Goal: Task Accomplishment & Management: Manage account settings

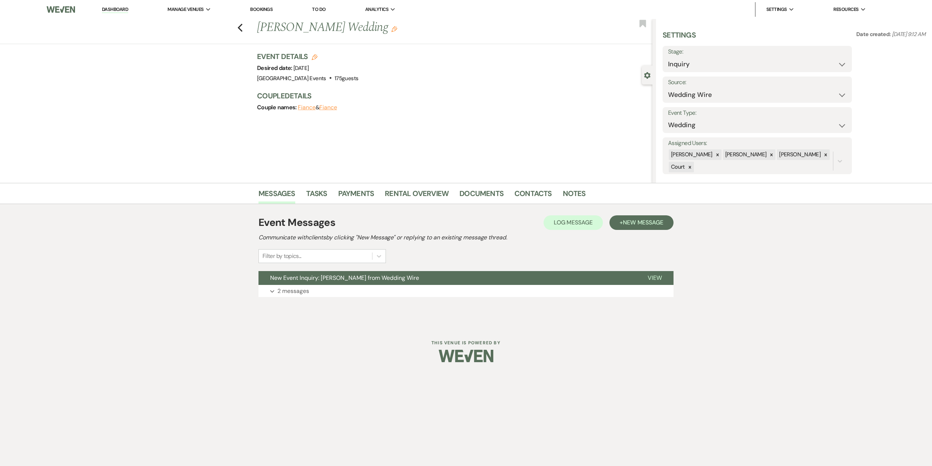
click at [244, 27] on div "Previous [PERSON_NAME] Wedding Edit Bookmark" at bounding box center [324, 31] width 656 height 25
click at [239, 31] on icon "Previous" at bounding box center [239, 27] width 5 height 9
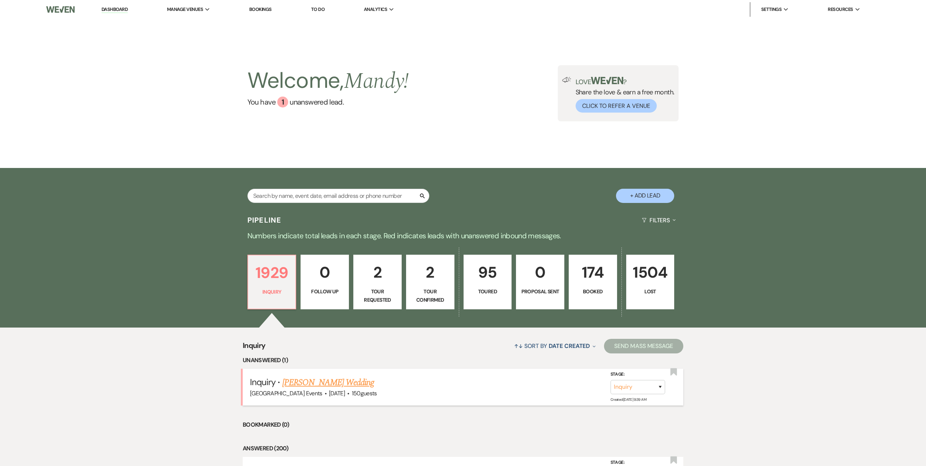
click at [321, 381] on link "[PERSON_NAME] Wedding" at bounding box center [328, 382] width 92 height 13
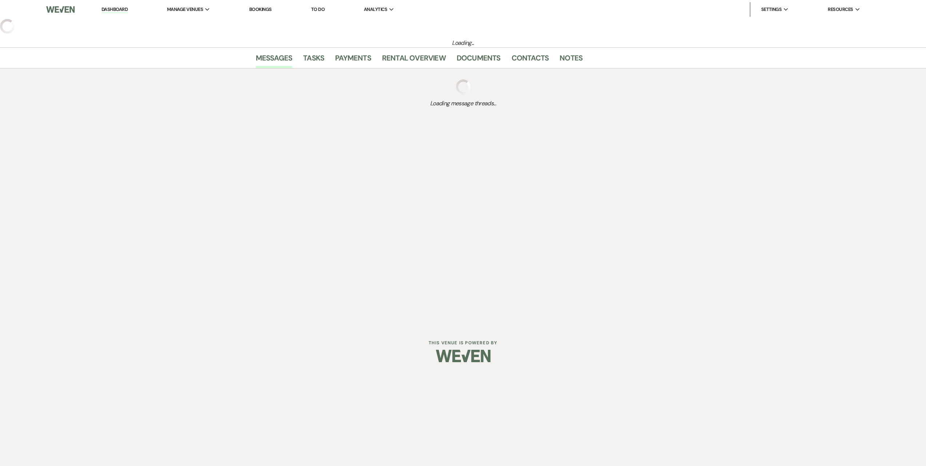
select select "5"
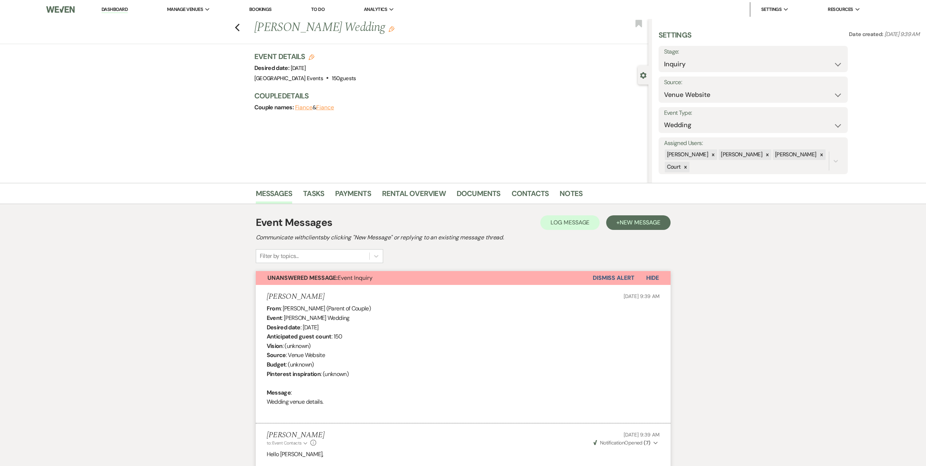
click at [596, 278] on button "Dismiss Alert" at bounding box center [614, 278] width 42 height 14
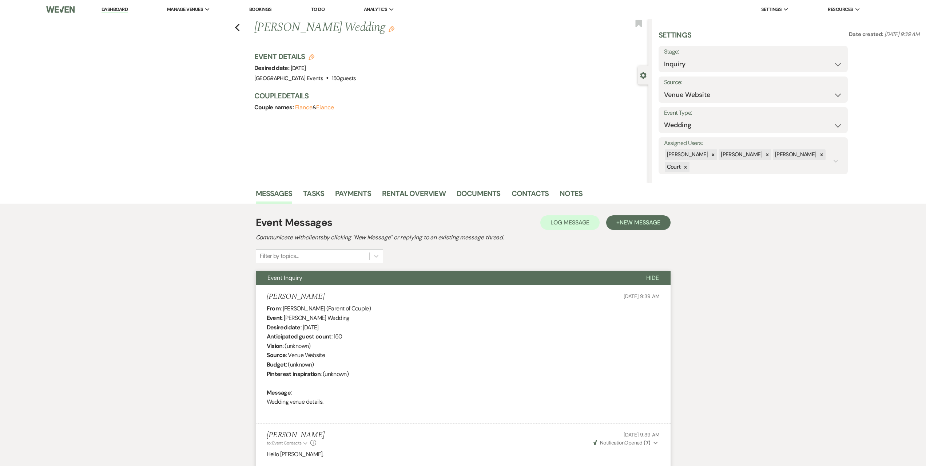
click at [240, 32] on div "Previous [PERSON_NAME] Wedding Edit Bookmark" at bounding box center [322, 31] width 652 height 25
click at [240, 28] on icon "Previous" at bounding box center [237, 27] width 5 height 9
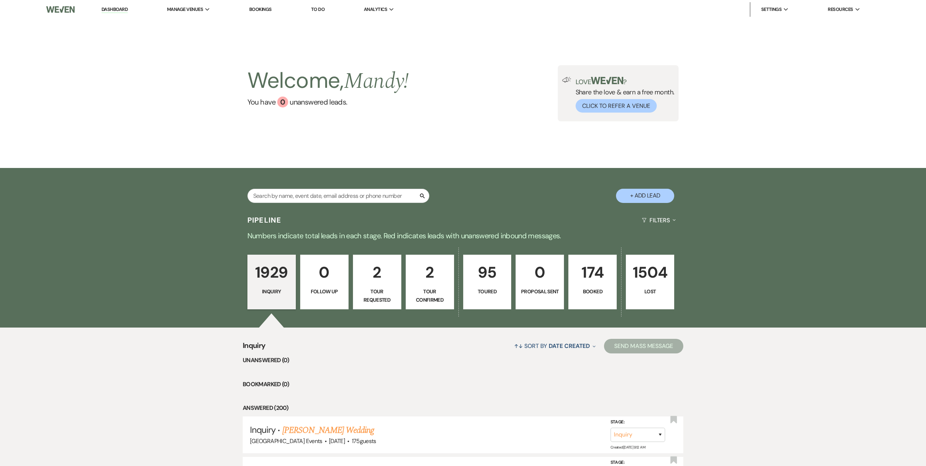
click at [374, 267] on p "2" at bounding box center [377, 272] width 39 height 24
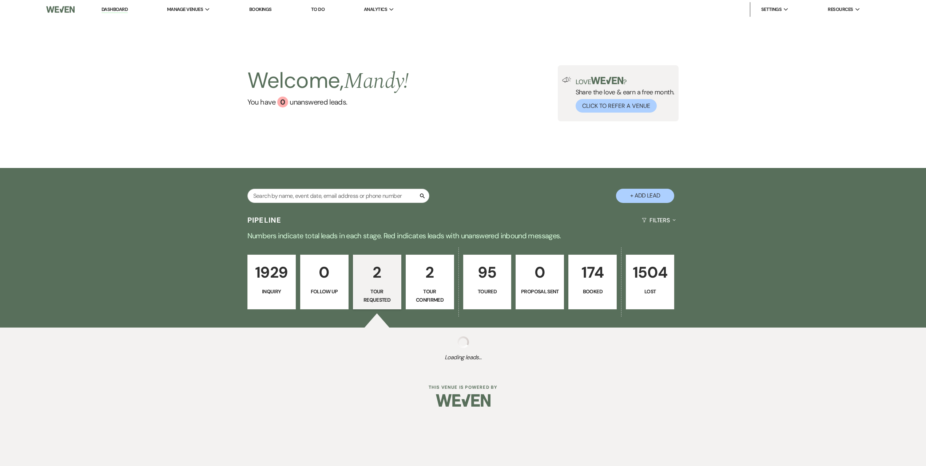
select select "2"
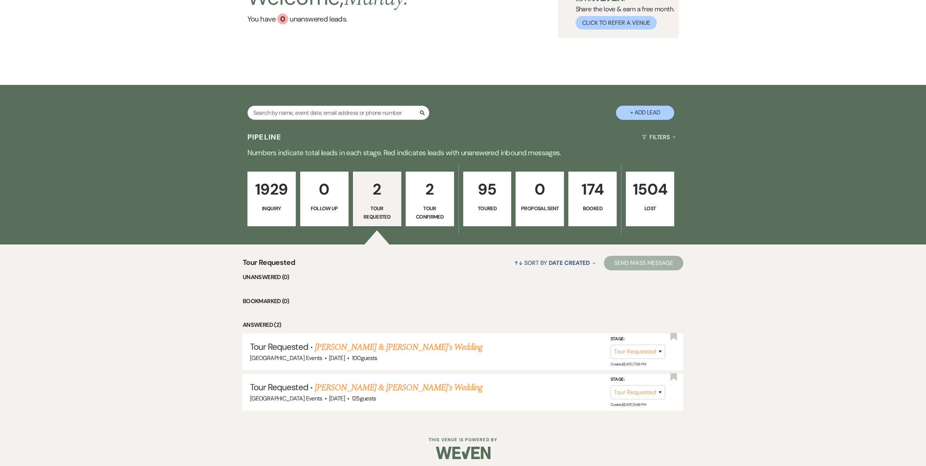
scroll to position [87, 0]
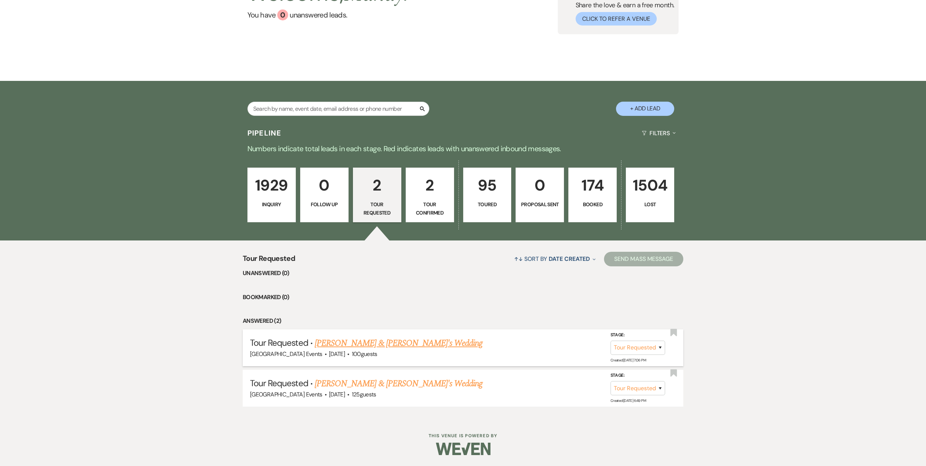
click at [370, 338] on link "[PERSON_NAME] & [PERSON_NAME]'s Wedding" at bounding box center [399, 342] width 168 height 13
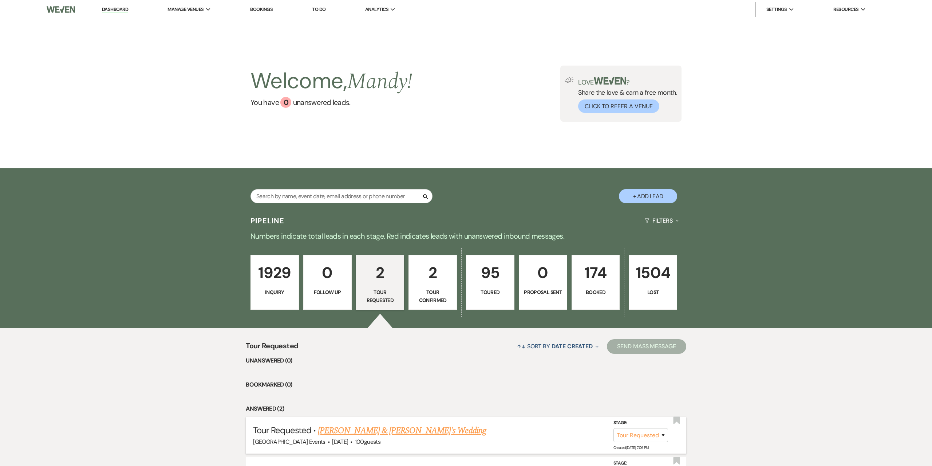
select select "2"
select select "5"
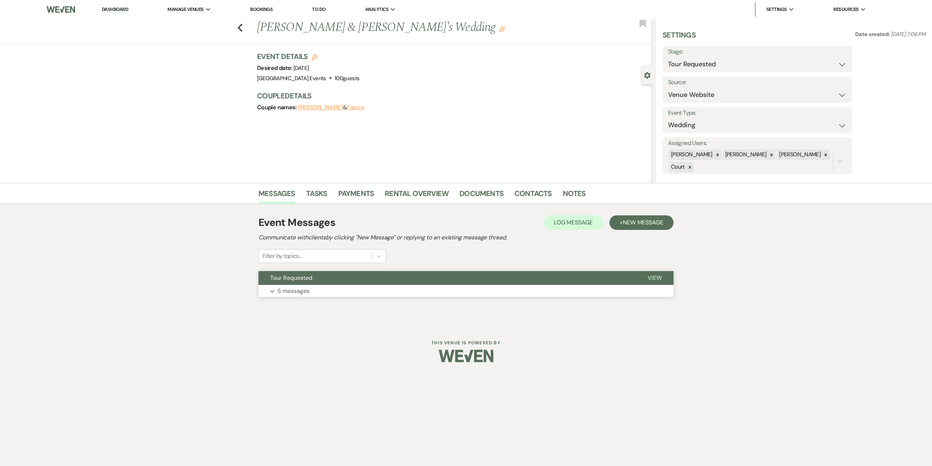
click at [358, 293] on button "Expand 5 messages" at bounding box center [465, 291] width 415 height 12
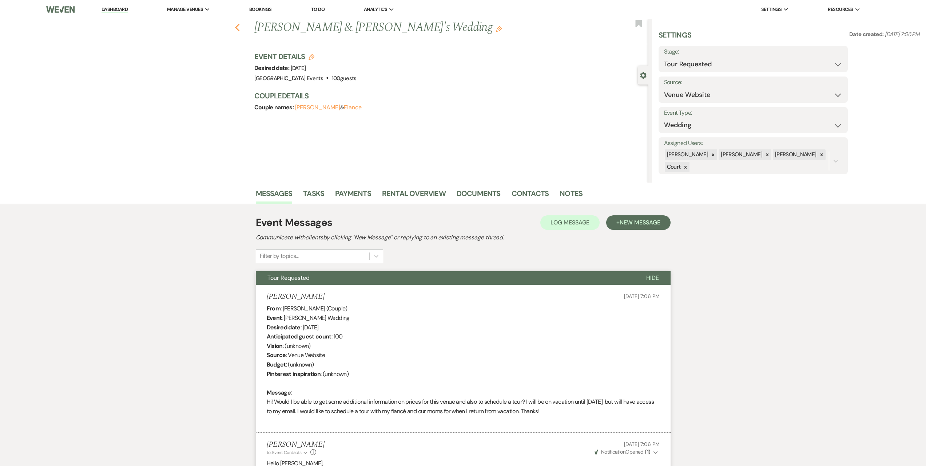
click at [239, 29] on use "button" at bounding box center [237, 28] width 5 height 8
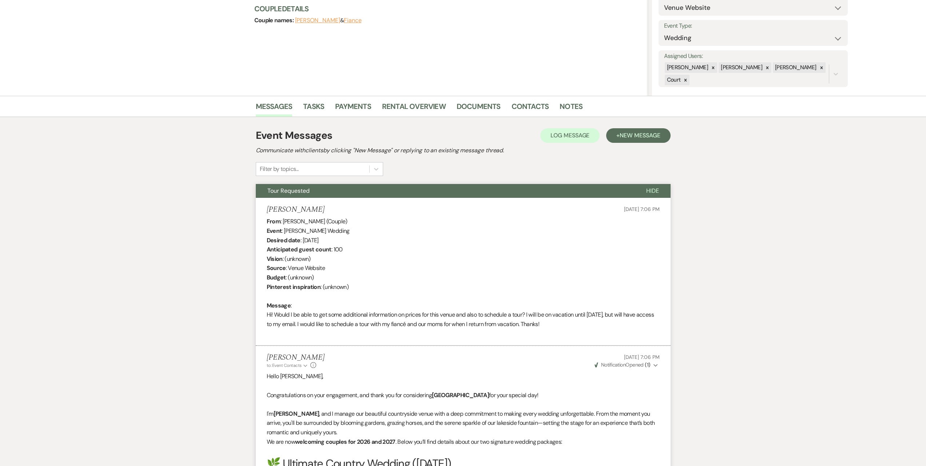
select select "2"
